Goal: Book appointment/travel/reservation

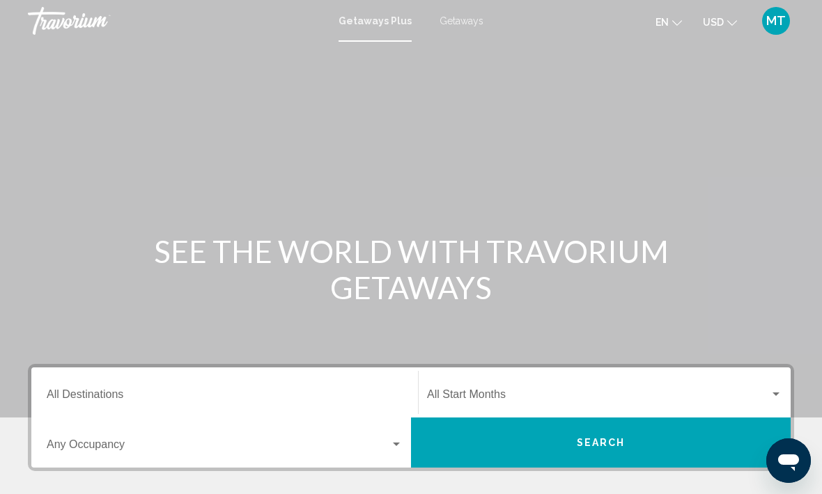
click at [394, 449] on div "Search widget" at bounding box center [396, 444] width 13 height 11
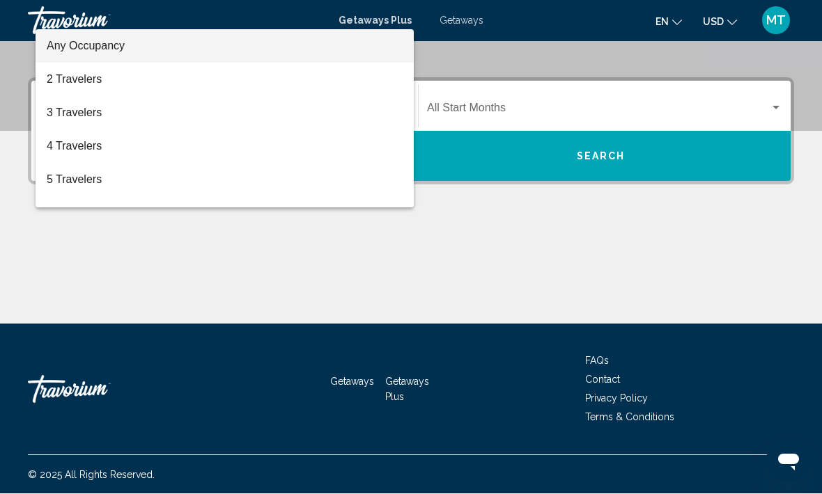
scroll to position [287, 0]
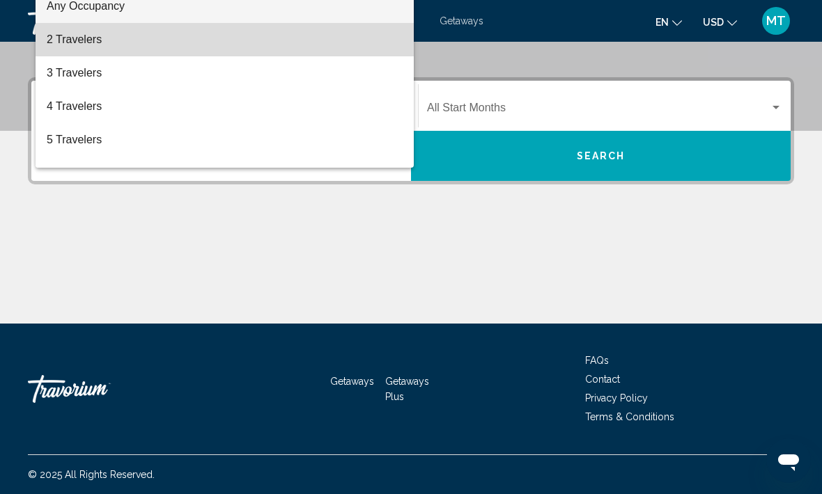
click at [91, 40] on span "2 Travelers" at bounding box center [225, 39] width 356 height 33
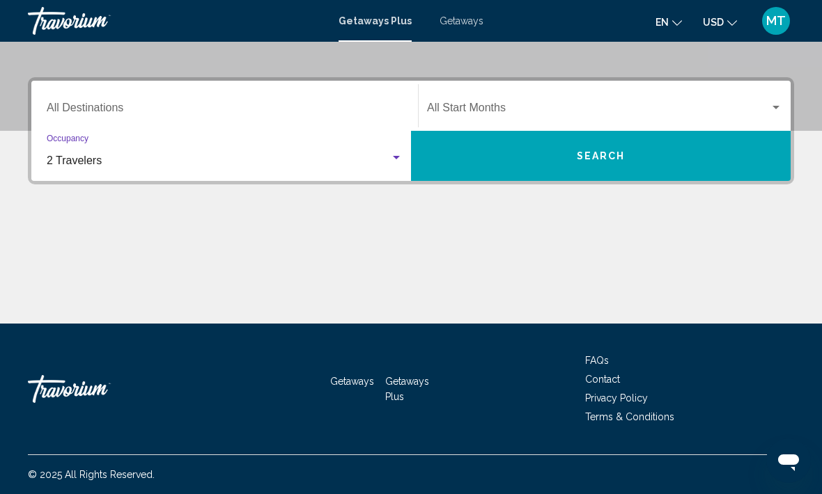
click at [775, 102] on div "Search widget" at bounding box center [776, 107] width 13 height 11
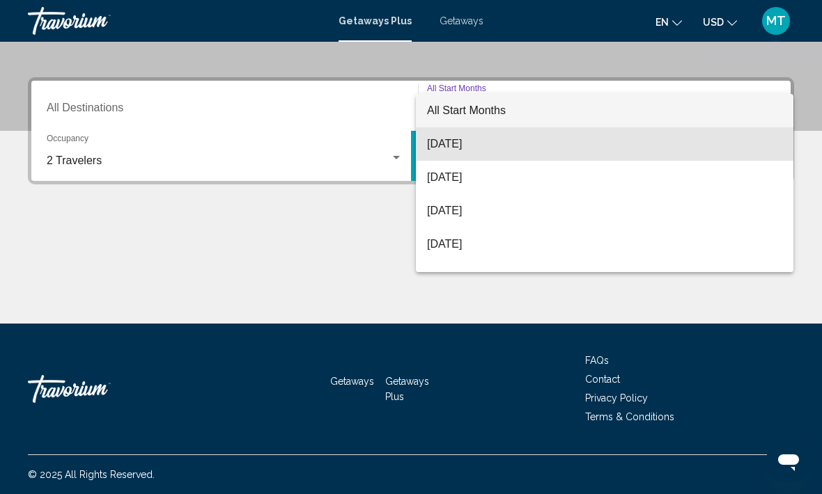
click at [506, 144] on span "[DATE]" at bounding box center [604, 143] width 355 height 33
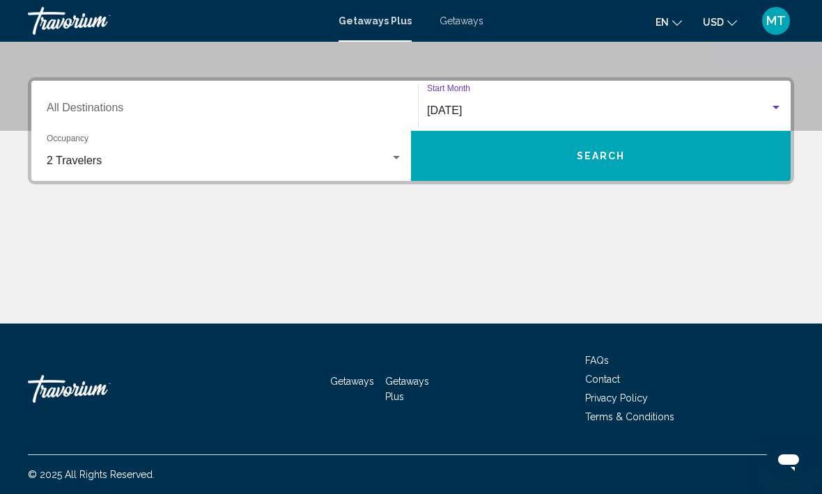
click at [701, 165] on button "Search" at bounding box center [601, 156] width 380 height 50
